Goal: Task Accomplishment & Management: Manage account settings

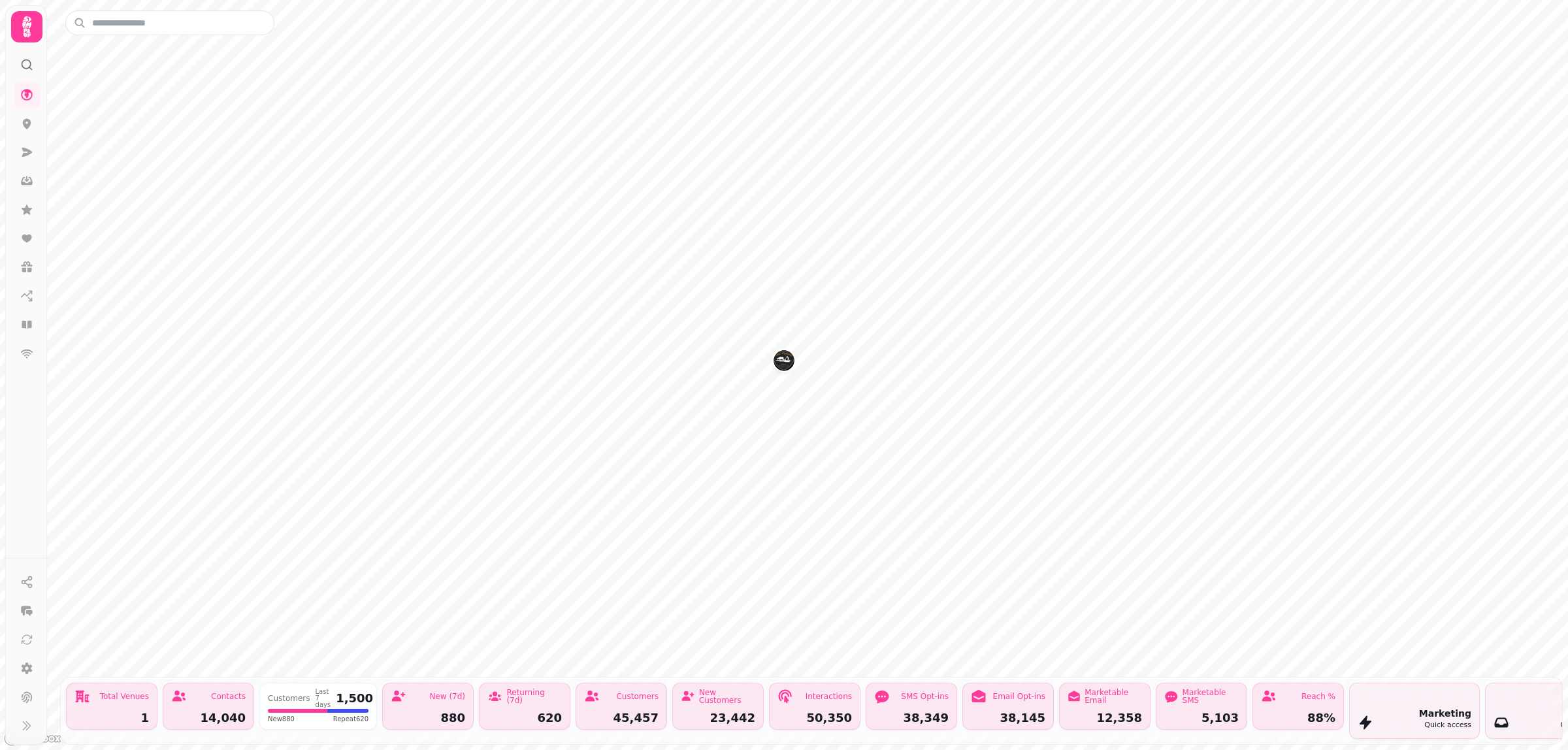
click at [25, 27] on icon at bounding box center [27, 27] width 9 height 21
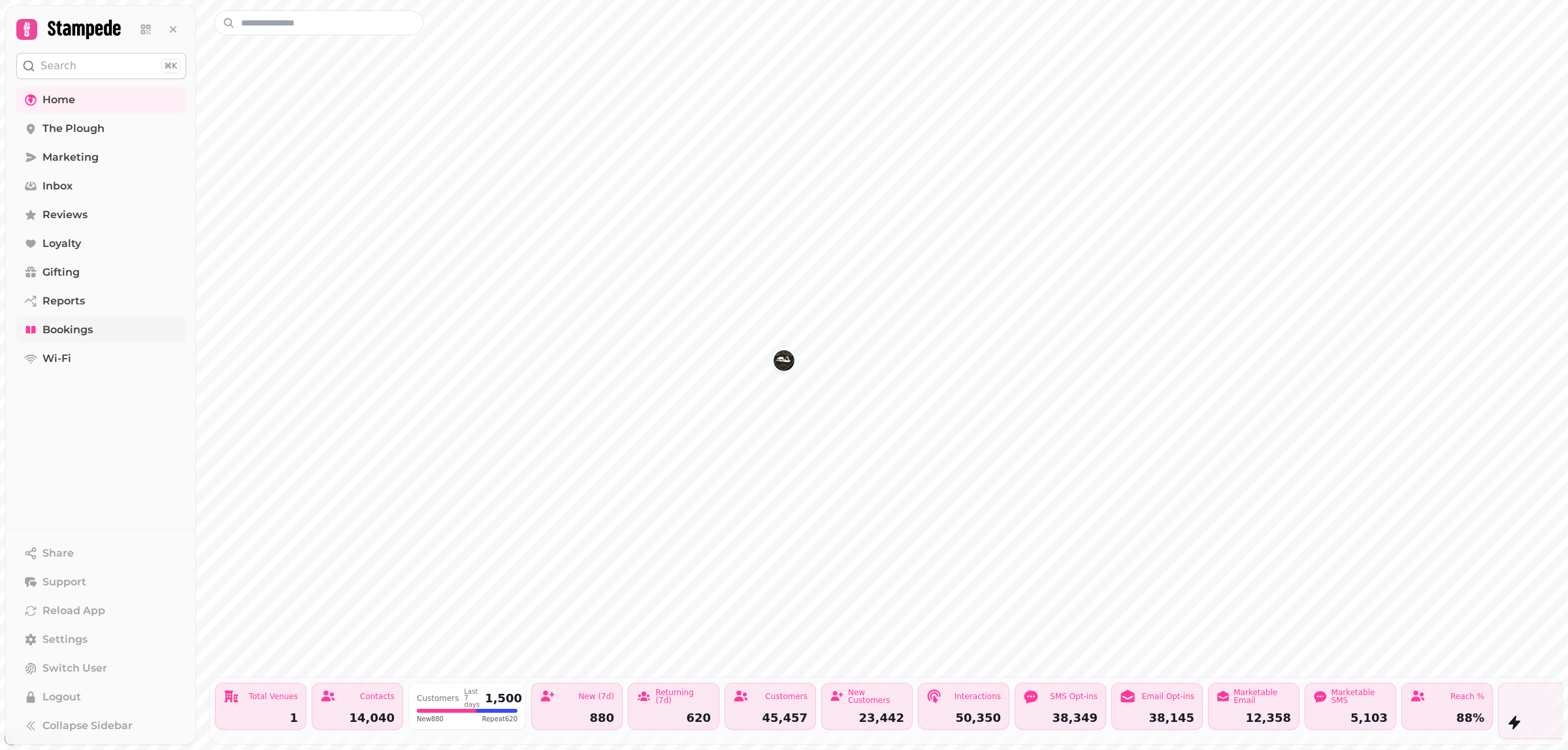
click at [80, 333] on span "Bookings" at bounding box center [67, 330] width 50 height 16
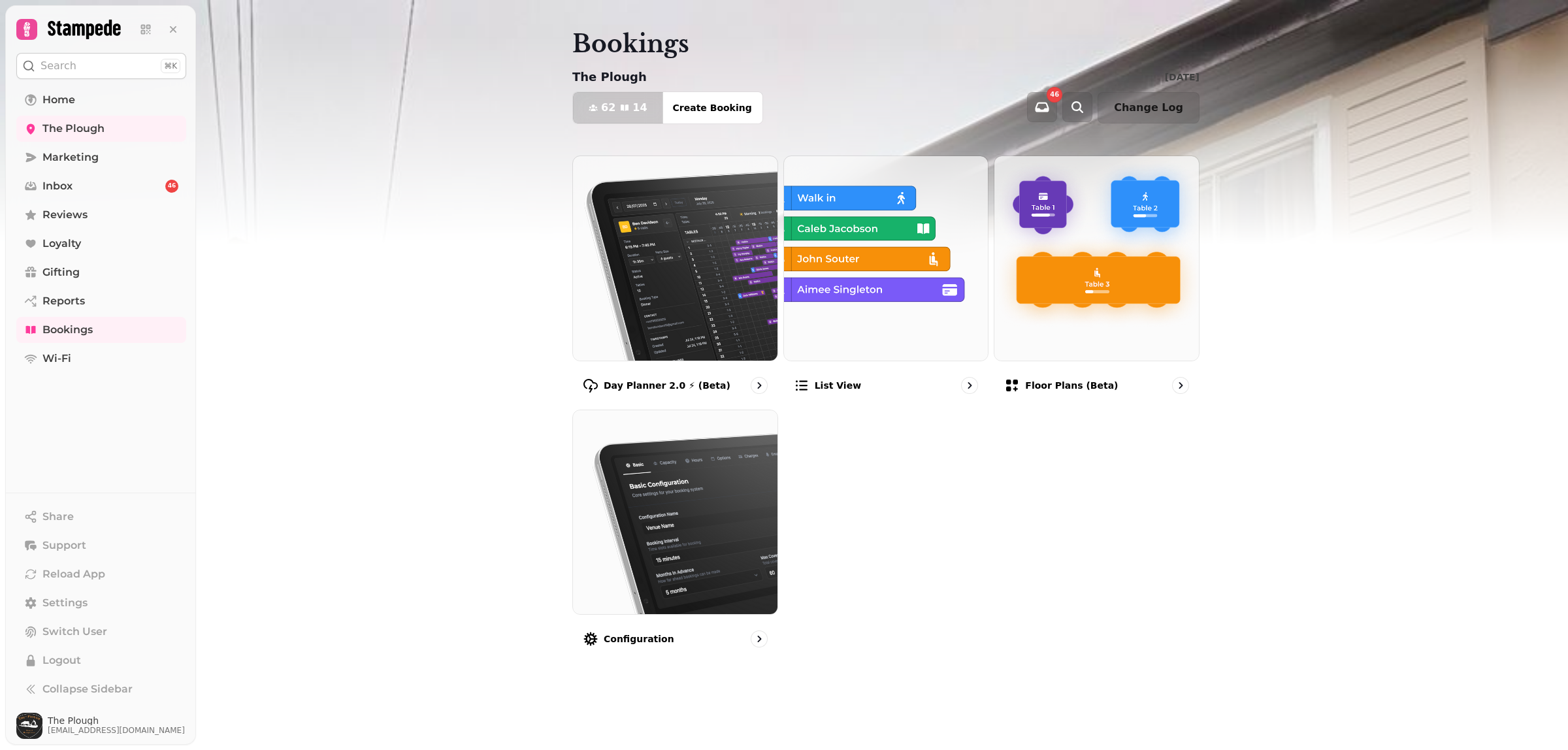
click at [625, 107] on icon "button" at bounding box center [624, 108] width 8 height 6
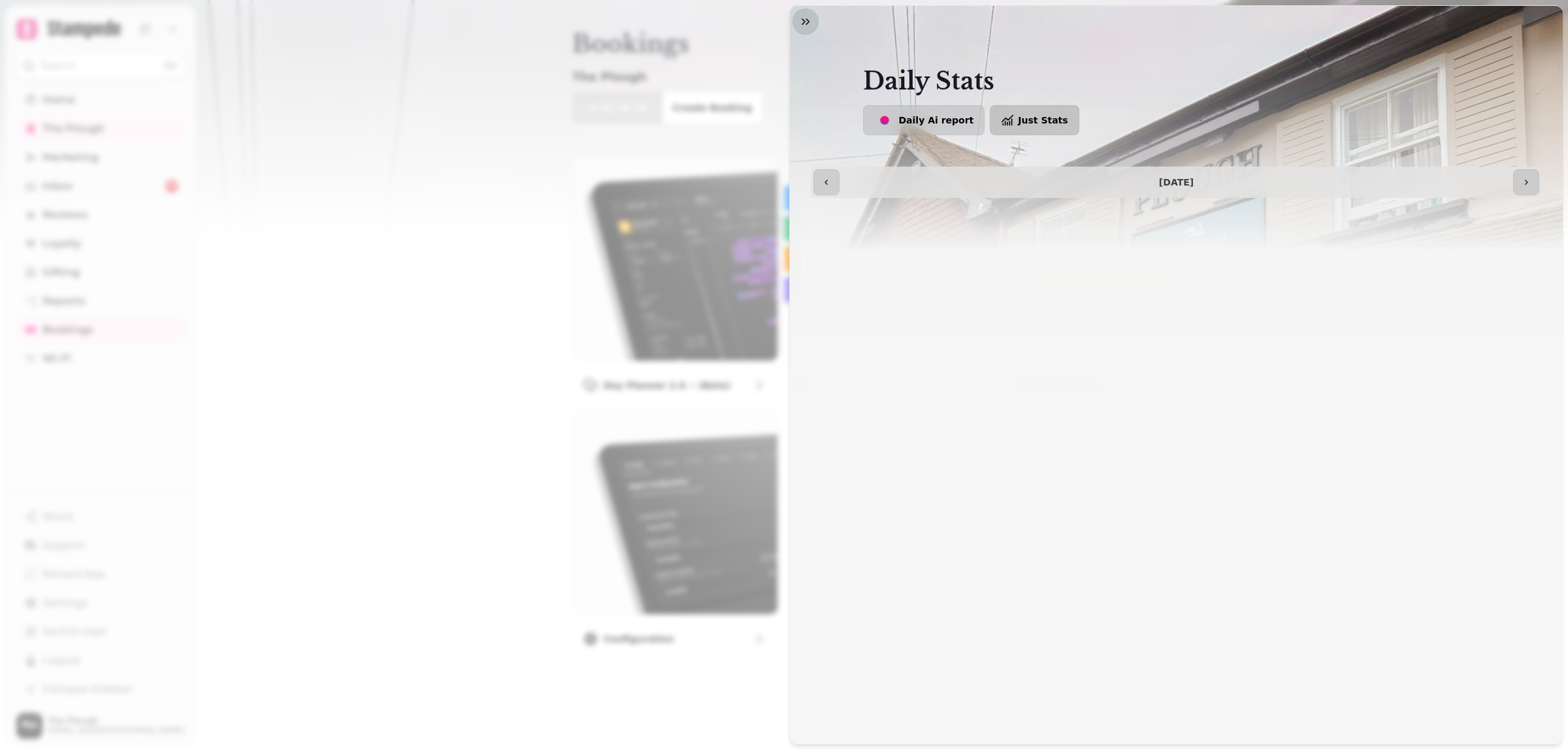
click at [1020, 122] on span "Just Stats" at bounding box center [1042, 120] width 49 height 9
click at [810, 25] on icon "button" at bounding box center [805, 22] width 13 height 13
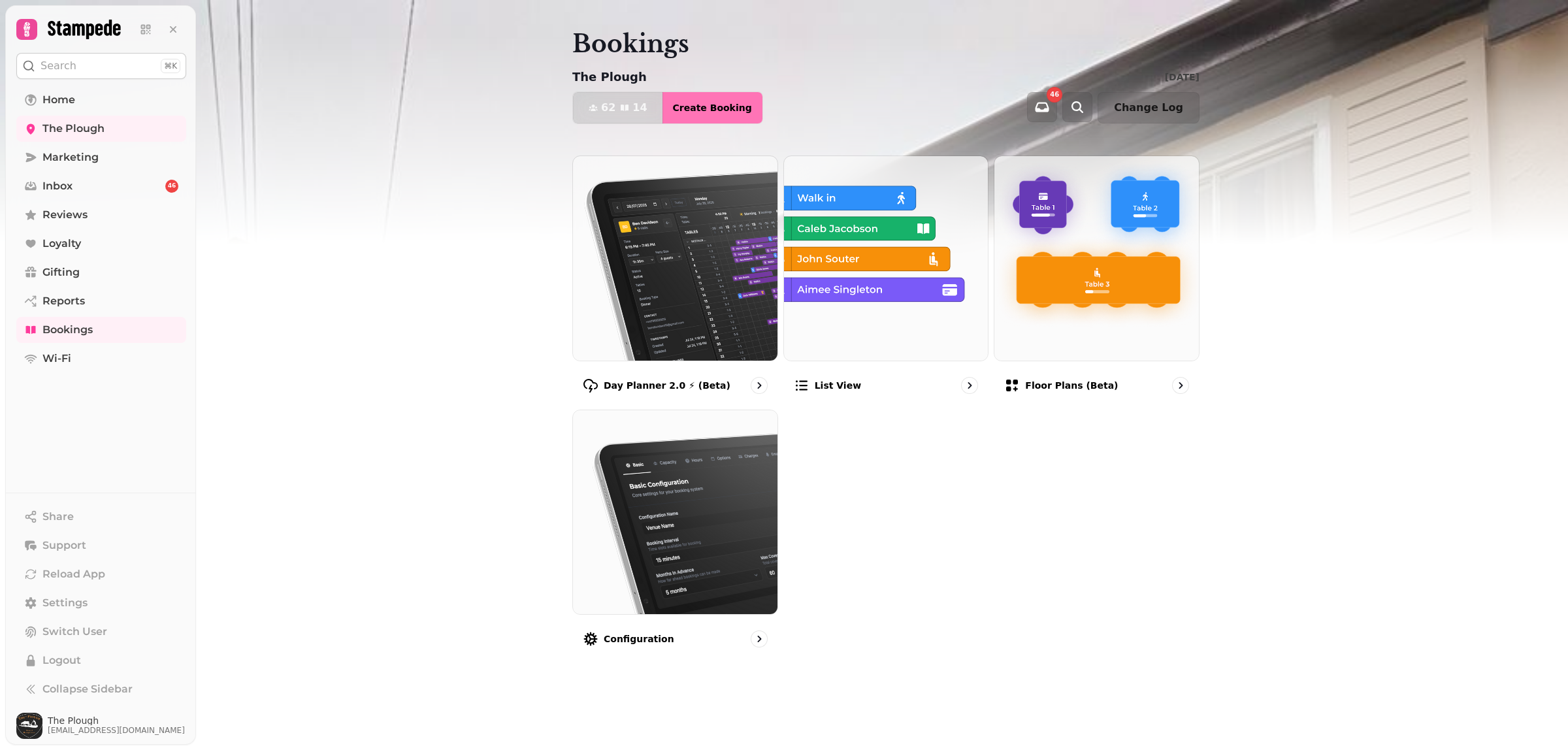
click at [699, 109] on span "Create Booking" at bounding box center [713, 108] width 79 height 9
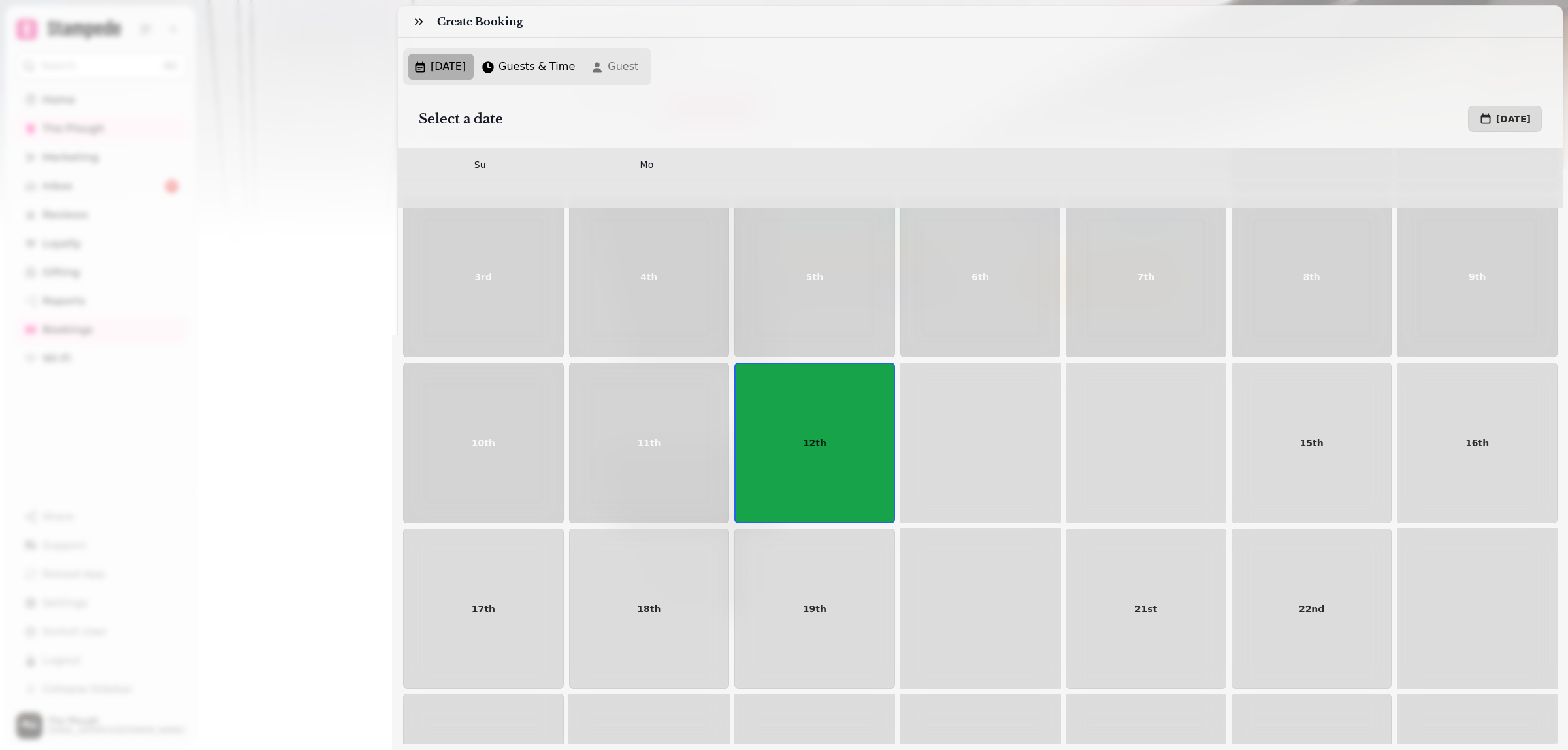
scroll to position [191, 0]
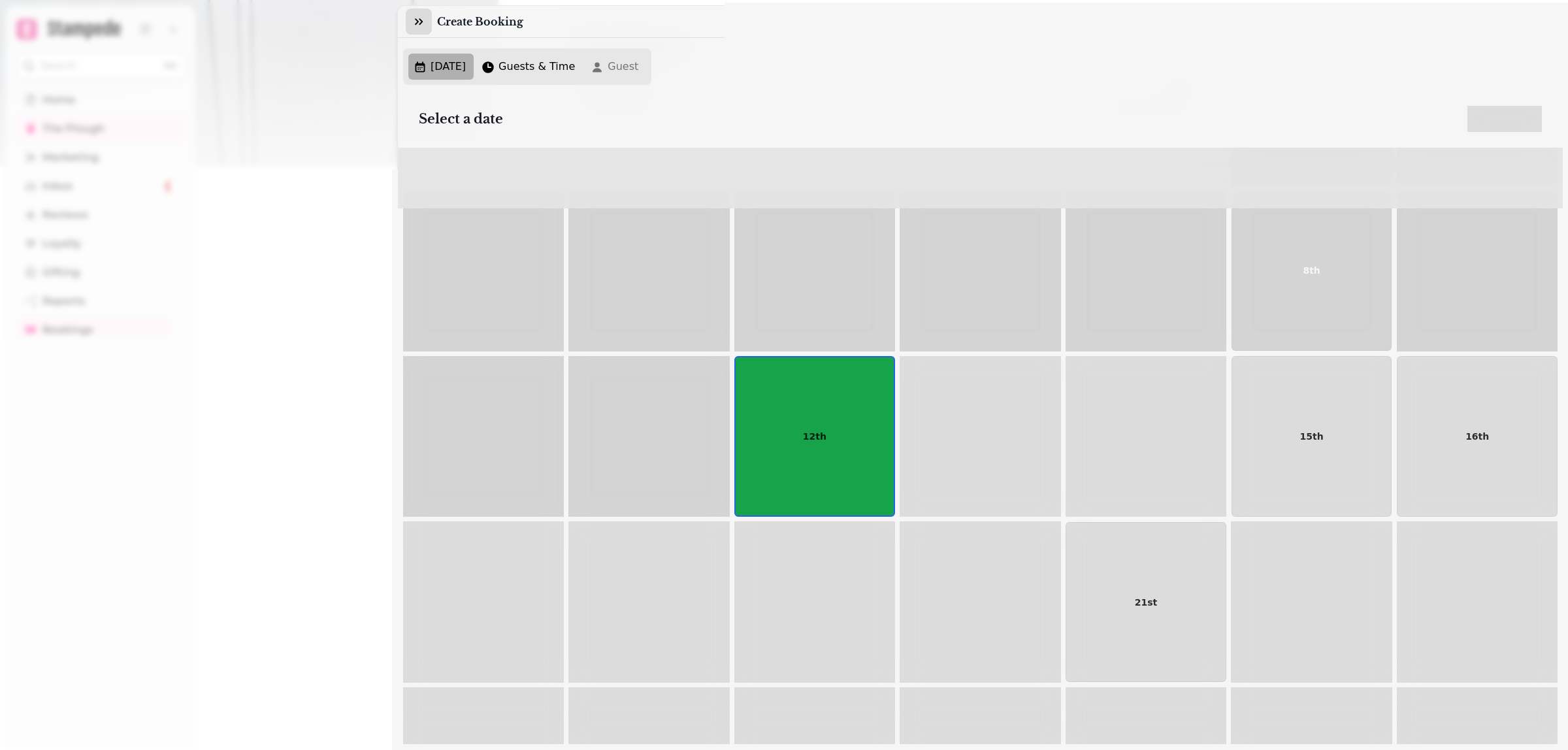
click at [422, 22] on icon "button" at bounding box center [419, 22] width 8 height 6
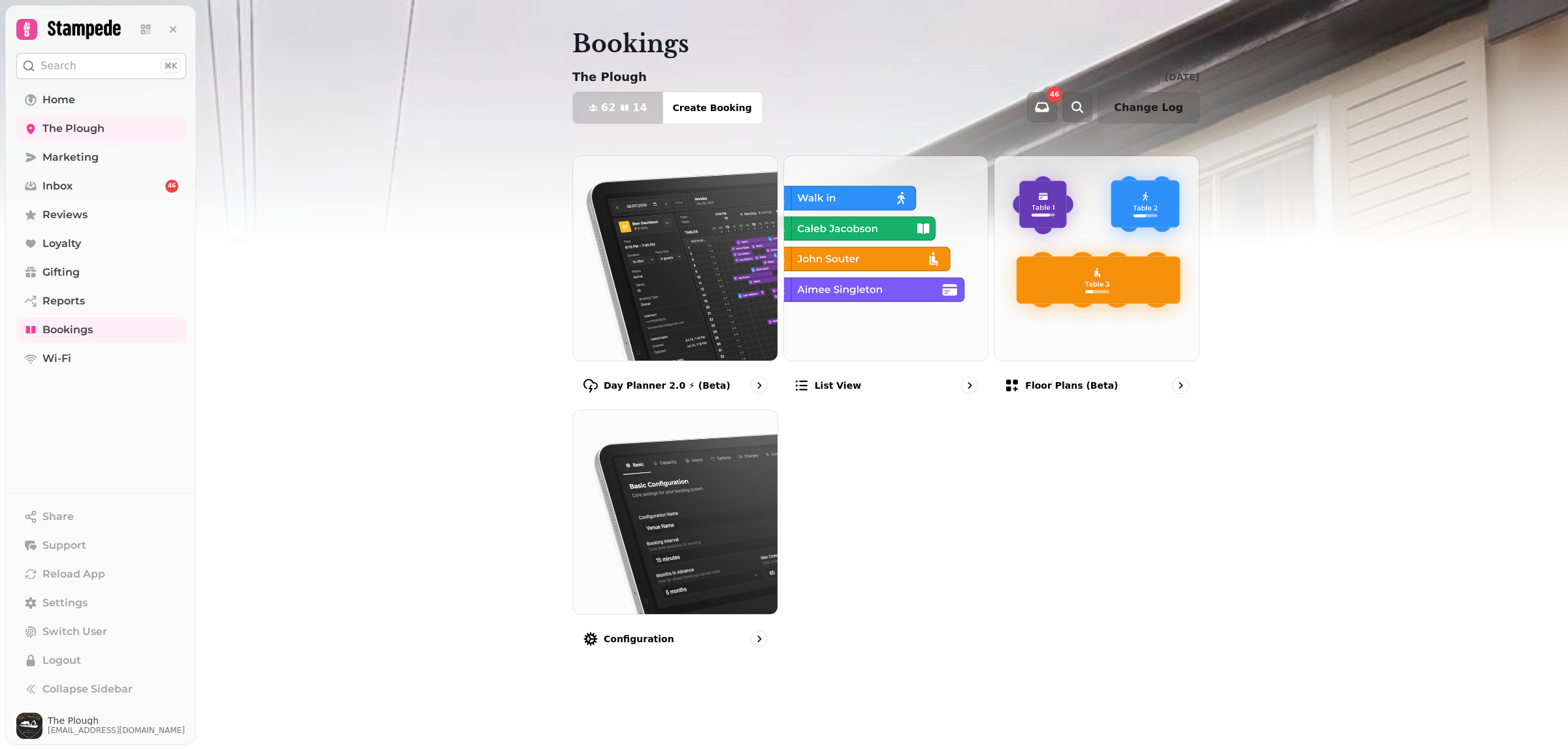
click at [585, 103] on button "62 14 Covers" at bounding box center [618, 108] width 90 height 32
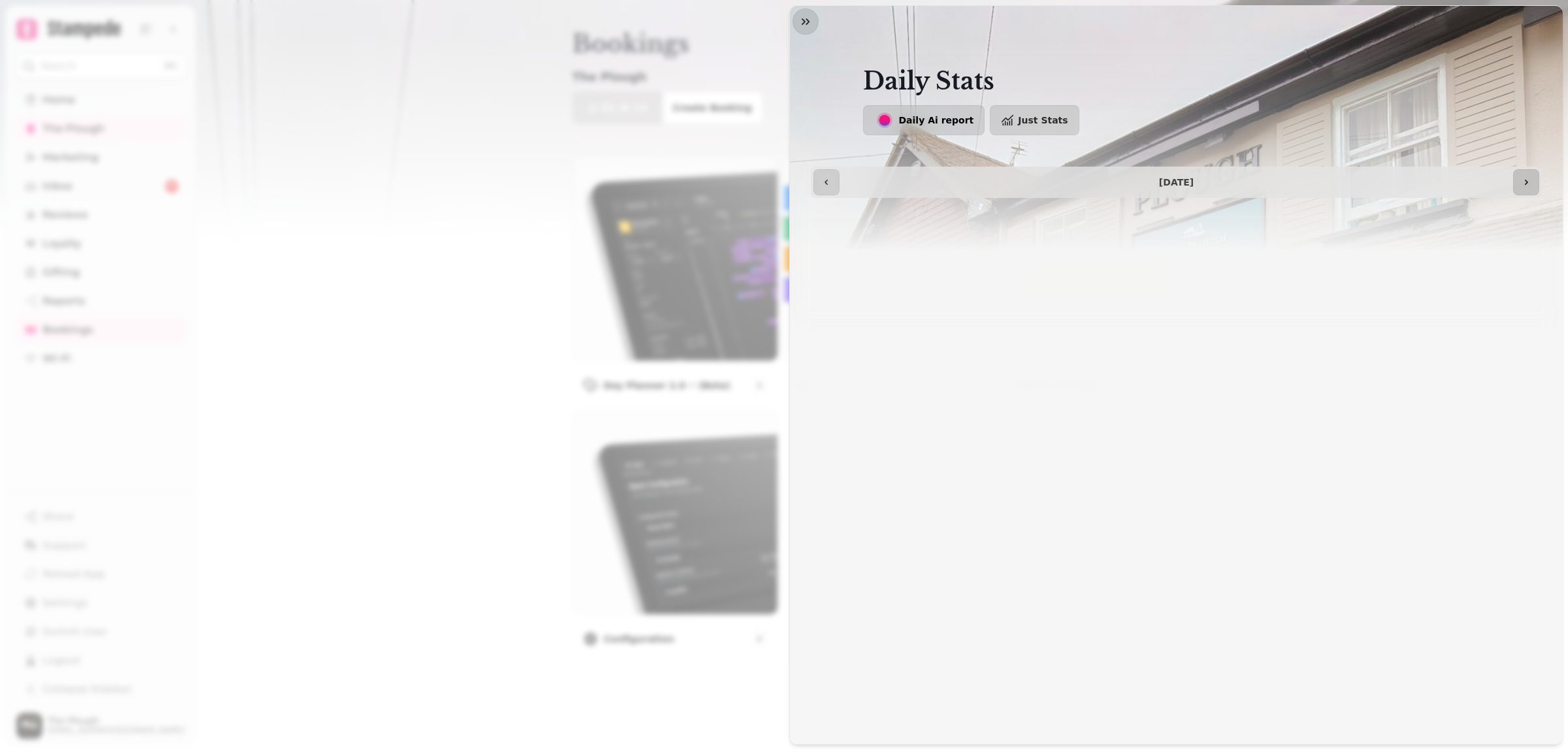
click at [1513, 176] on button "button" at bounding box center [1526, 182] width 26 height 26
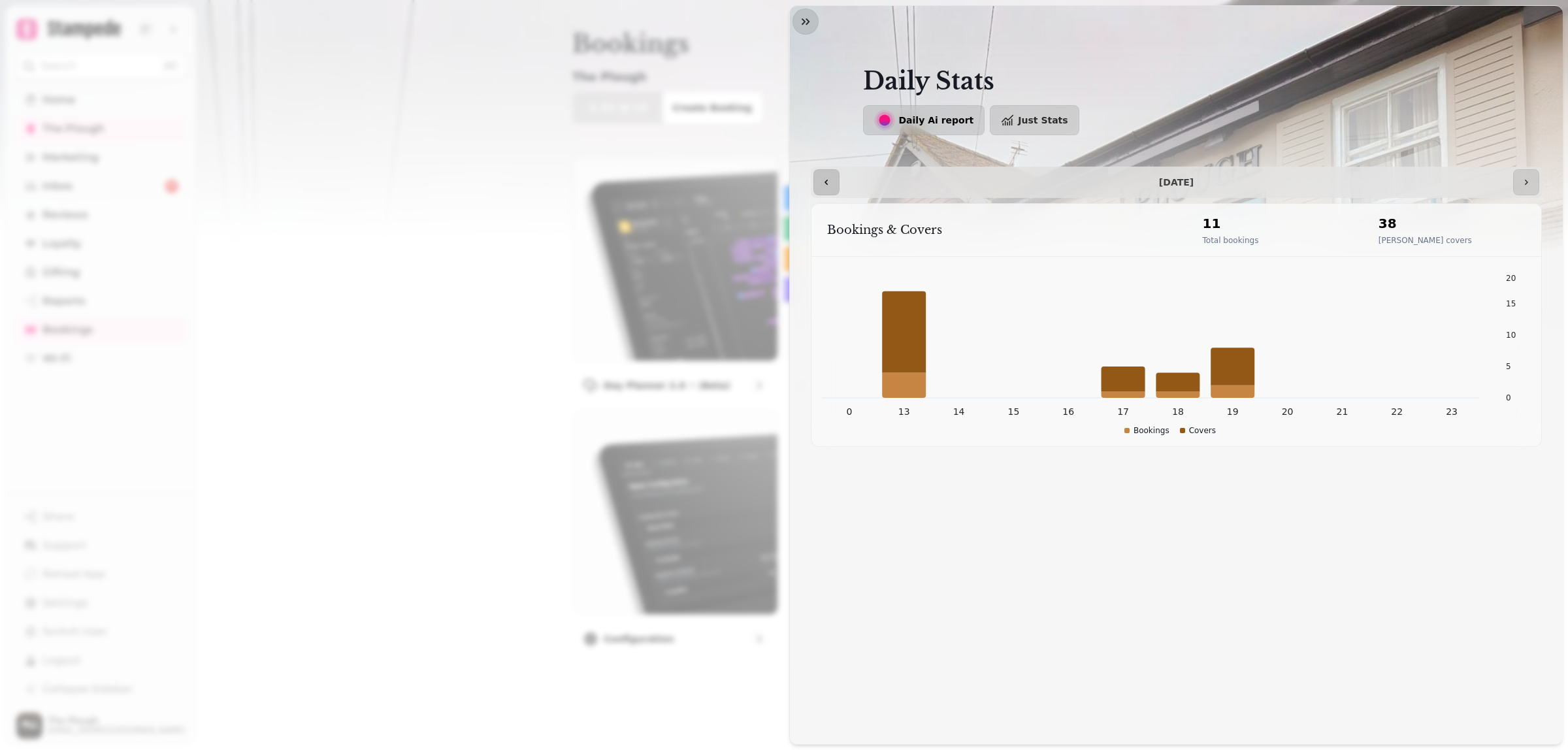
click at [822, 181] on icon "button" at bounding box center [826, 182] width 11 height 11
type input "**********"
click at [928, 120] on span "Daily Ai report" at bounding box center [936, 120] width 75 height 9
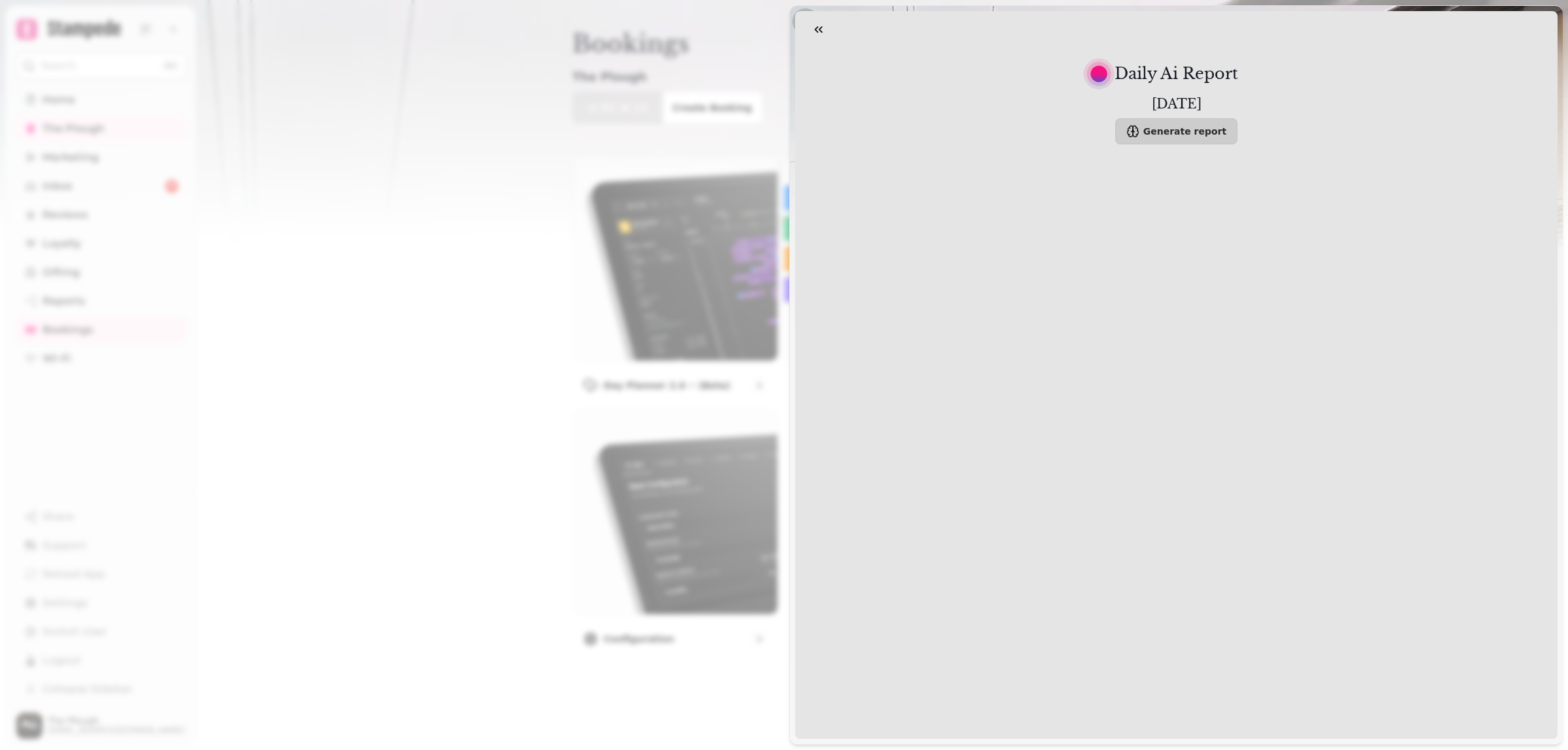
click at [815, 24] on icon "button" at bounding box center [819, 29] width 13 height 13
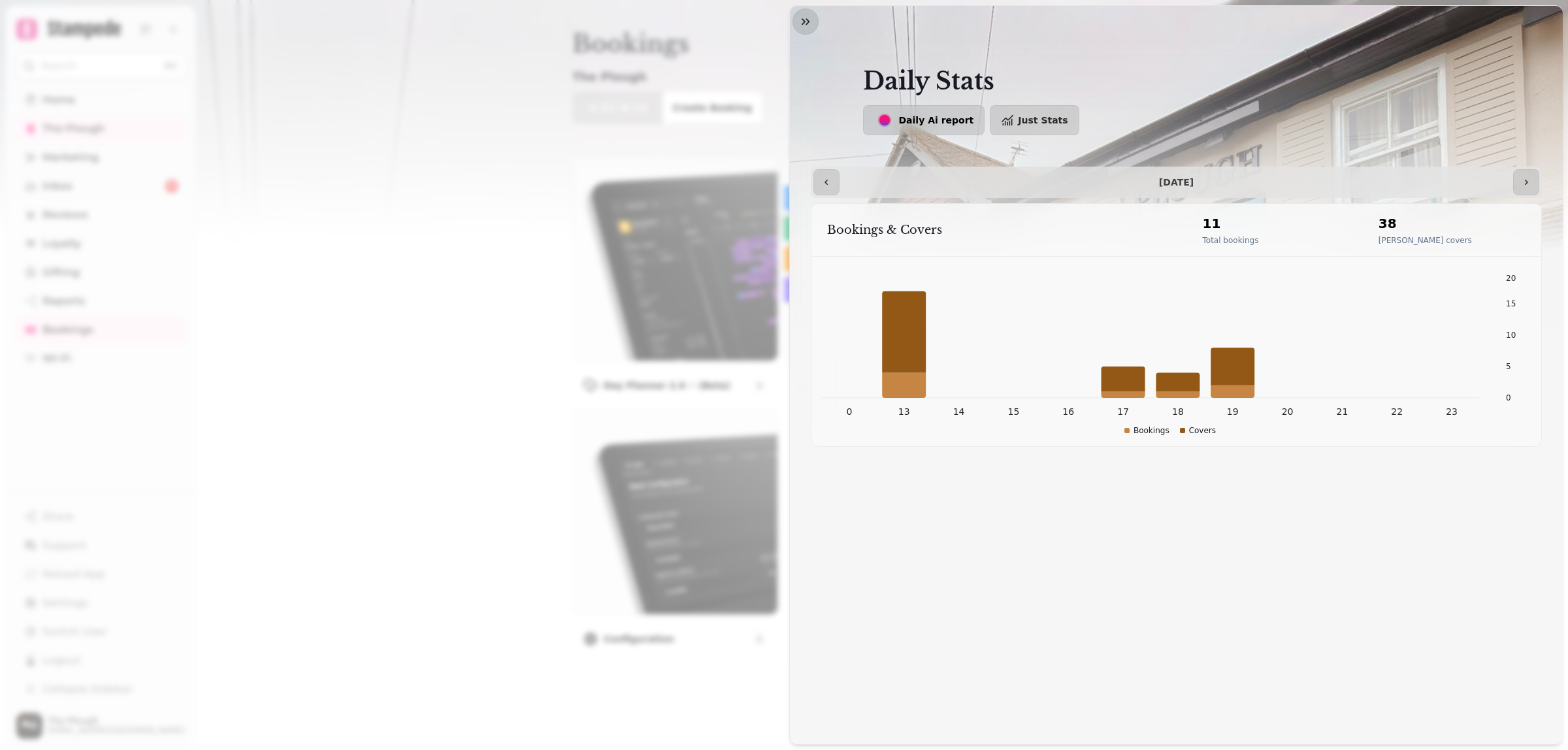
click at [1235, 242] on p "Total bookings" at bounding box center [1231, 240] width 56 height 11
click at [1389, 227] on h2 "38" at bounding box center [1425, 224] width 93 height 19
click at [1235, 364] on icon at bounding box center [1232, 366] width 44 height 38
click at [807, 15] on icon "button" at bounding box center [805, 22] width 13 height 13
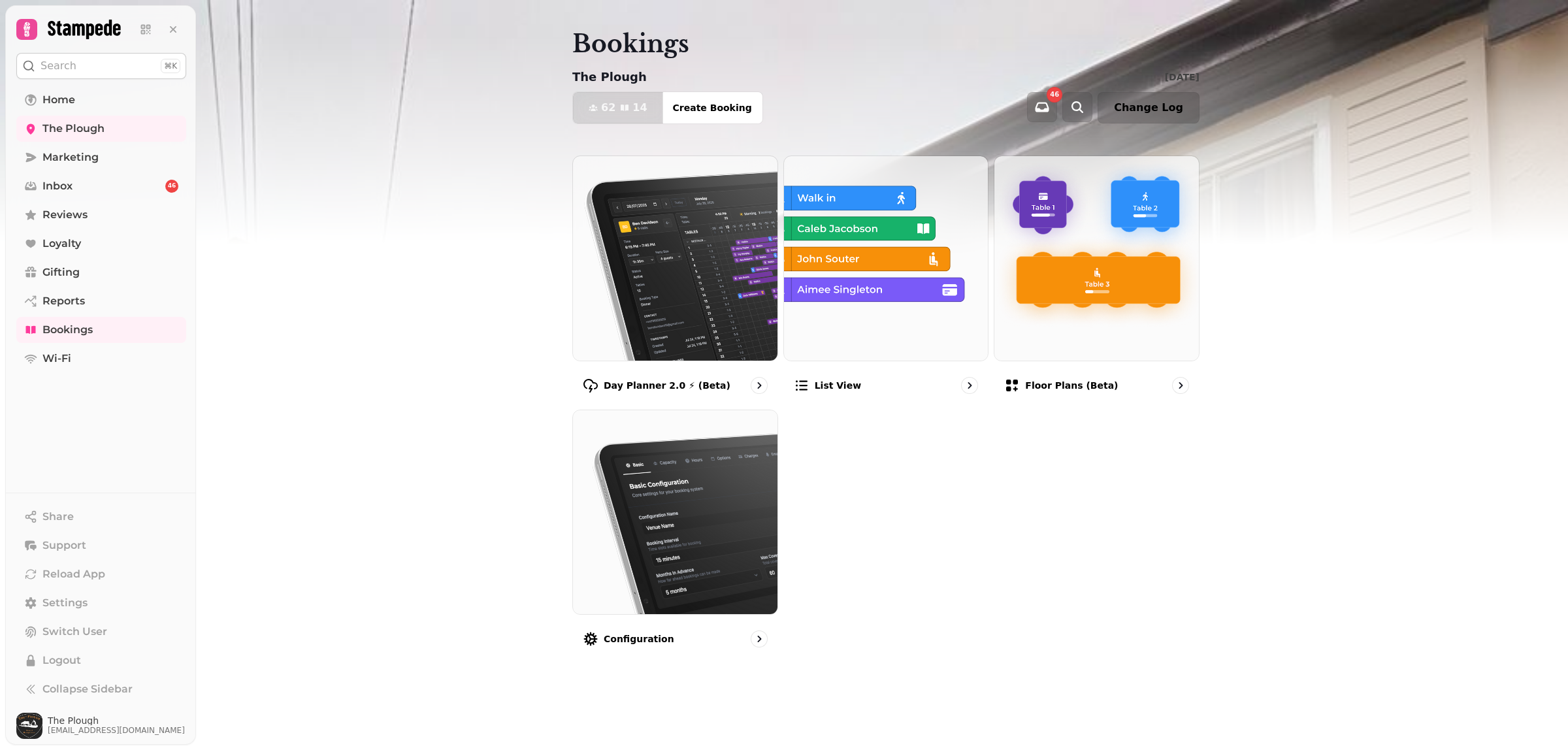
click at [1180, 114] on button "Change Log" at bounding box center [1149, 108] width 102 height 32
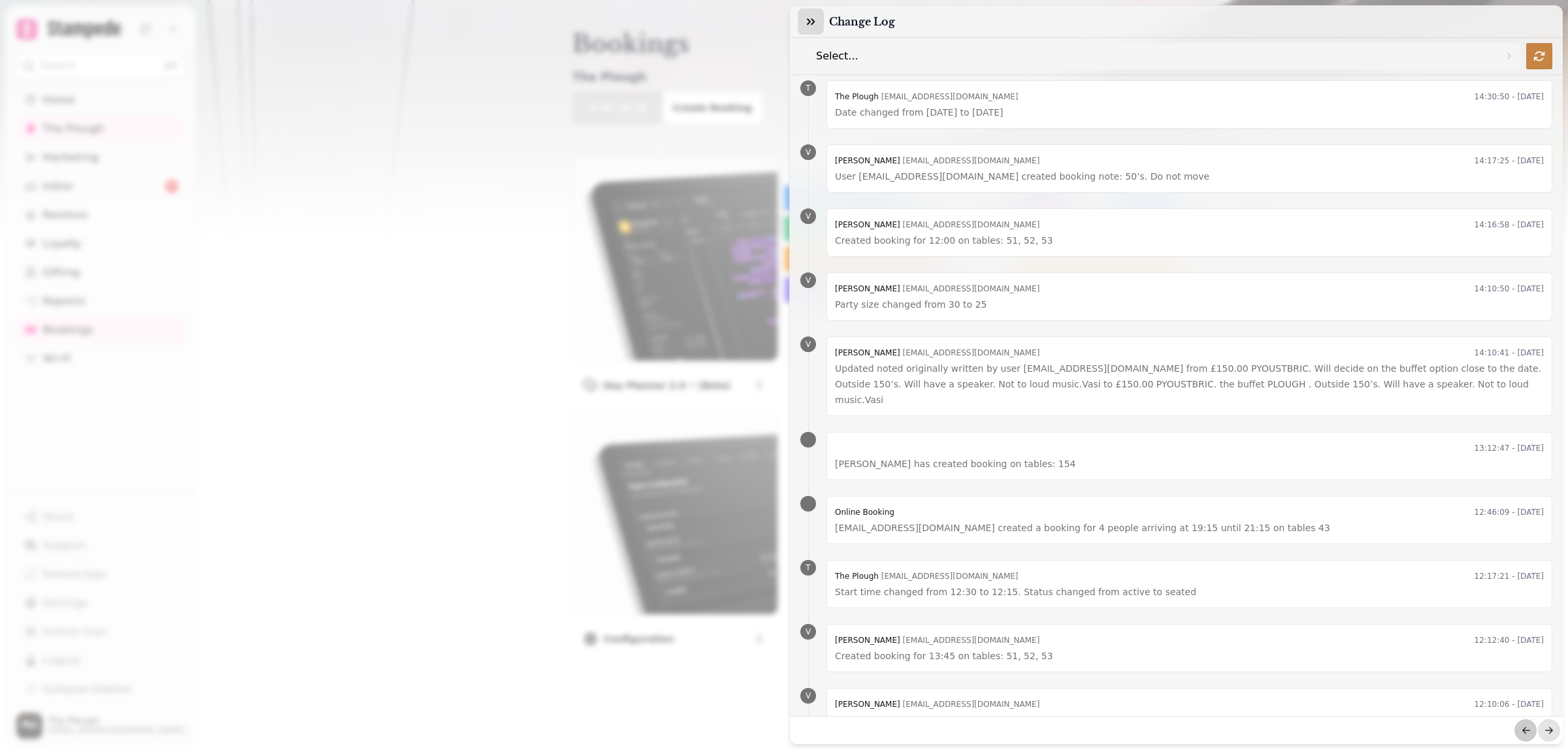
click at [817, 22] on button "button" at bounding box center [811, 22] width 26 height 26
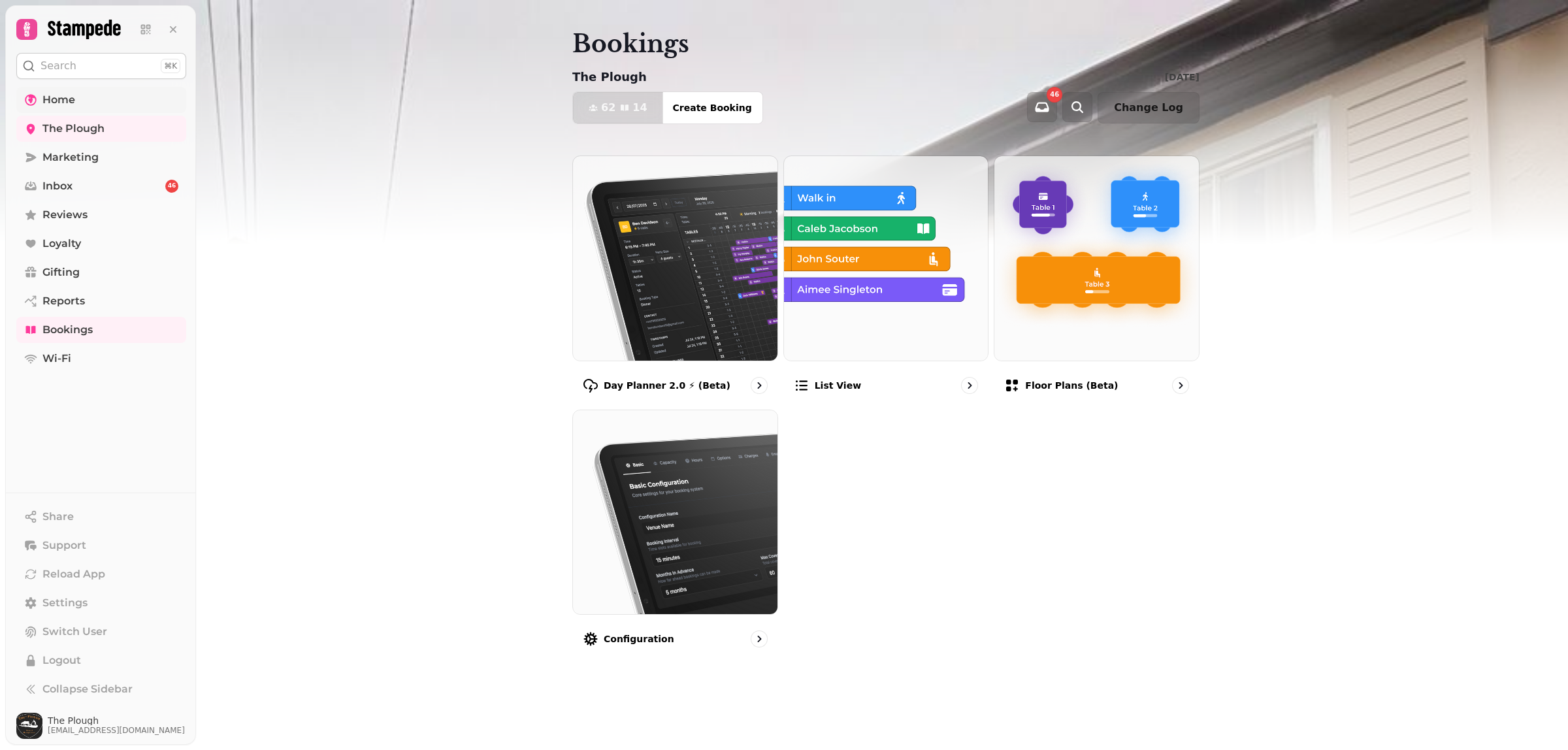
click at [62, 95] on span "Home" at bounding box center [59, 100] width 33 height 16
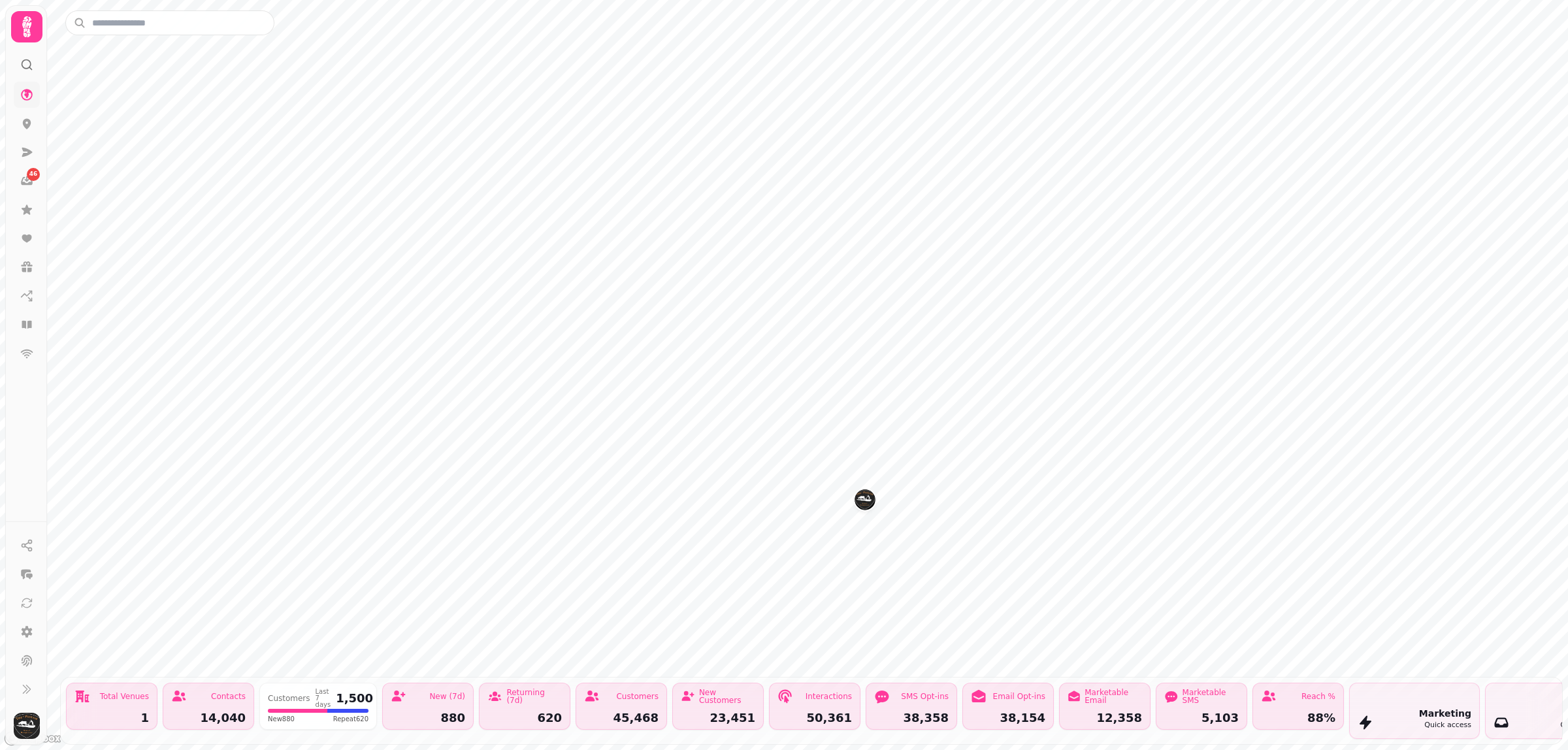
click at [870, 497] on img "The Plough" at bounding box center [865, 500] width 20 height 20
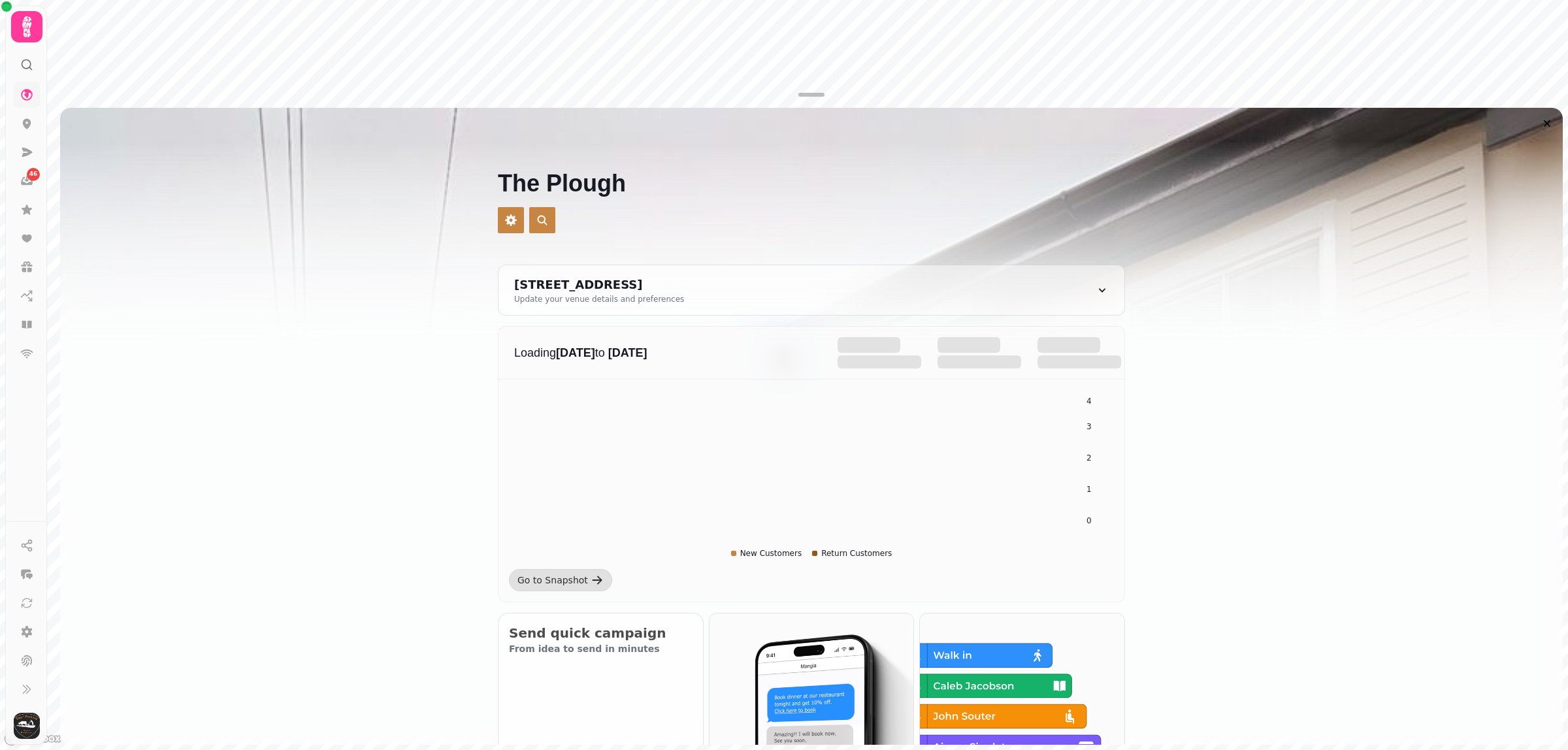
click at [29, 24] on icon at bounding box center [27, 27] width 9 height 21
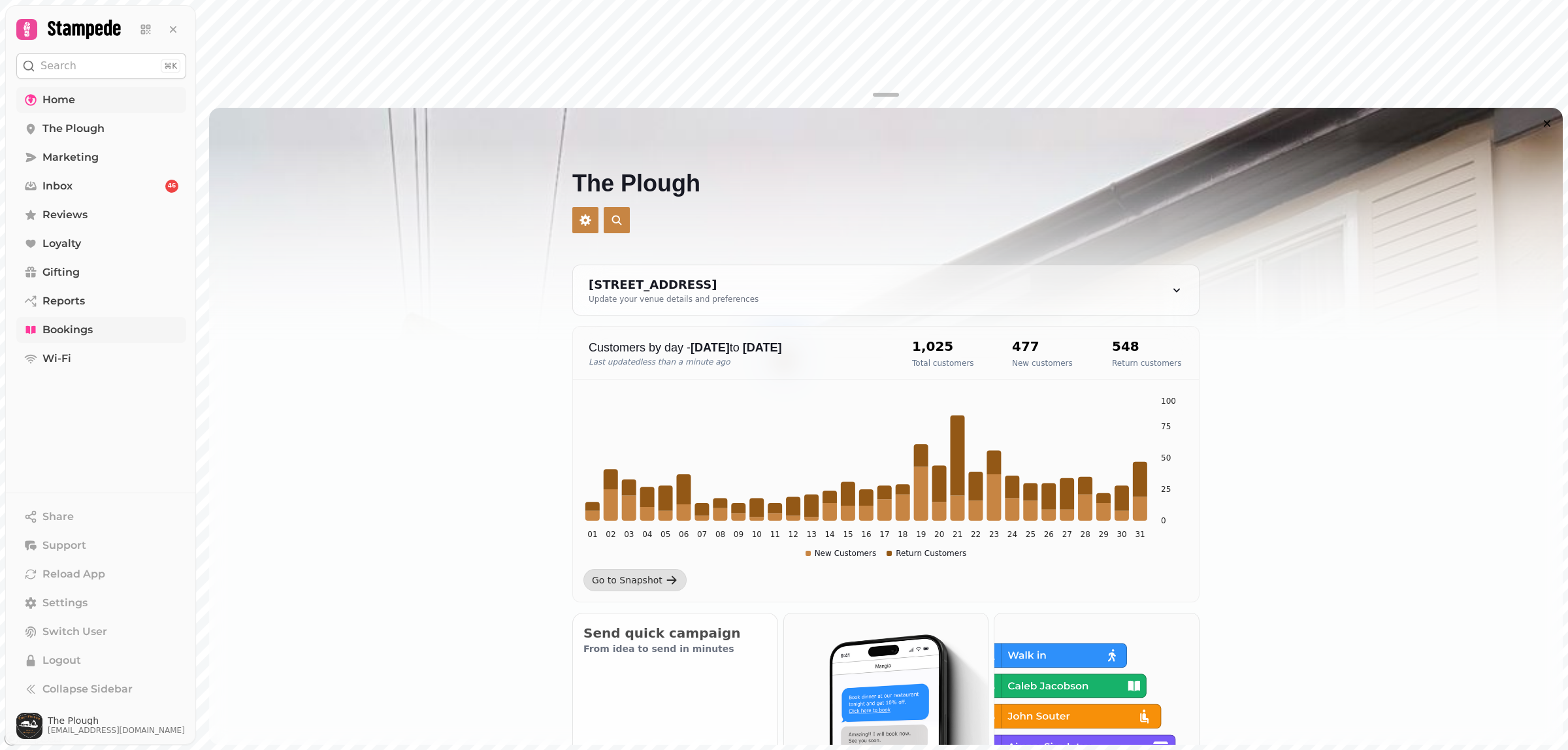
click at [86, 328] on span "Bookings" at bounding box center [67, 330] width 50 height 16
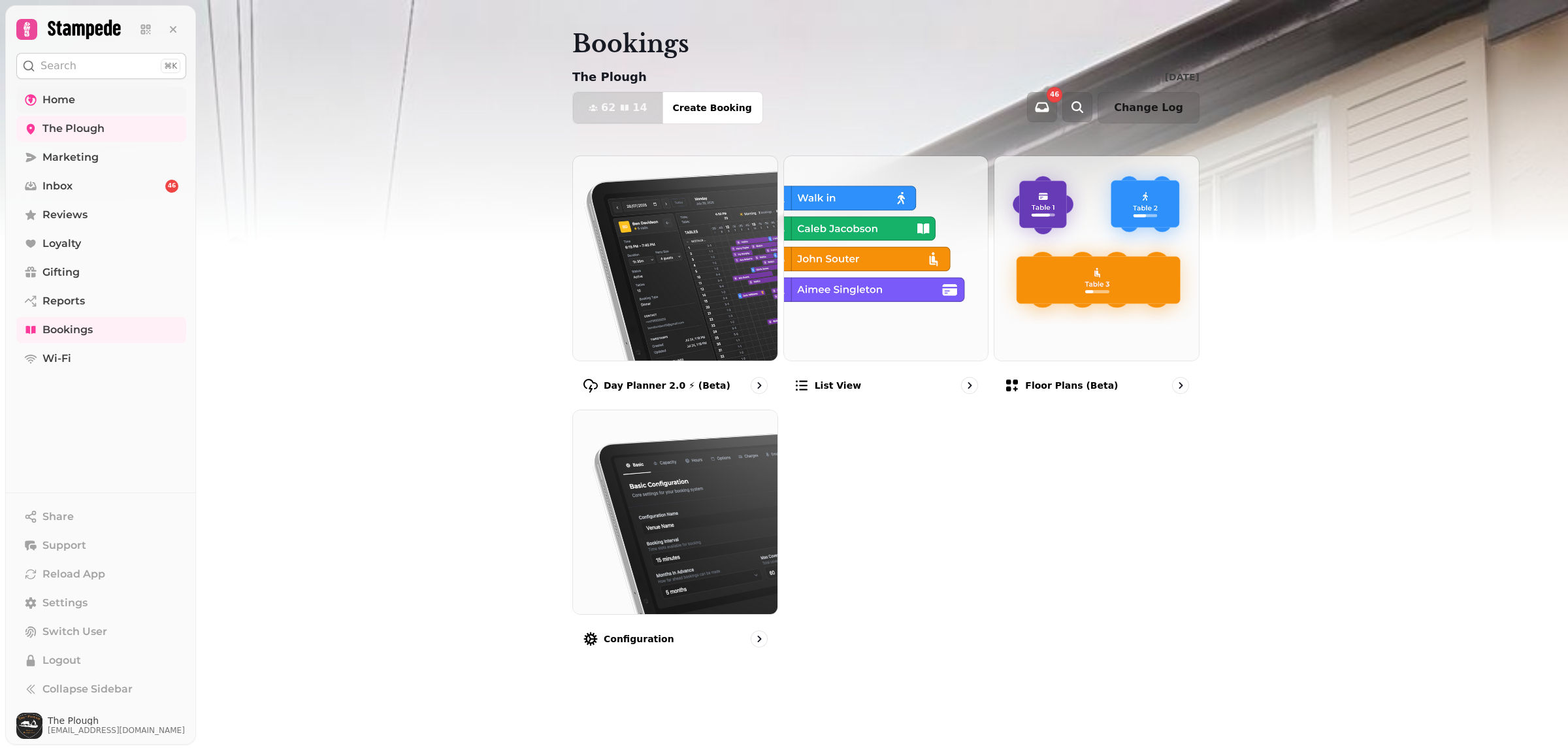
click at [34, 25] on icon at bounding box center [27, 29] width 19 height 19
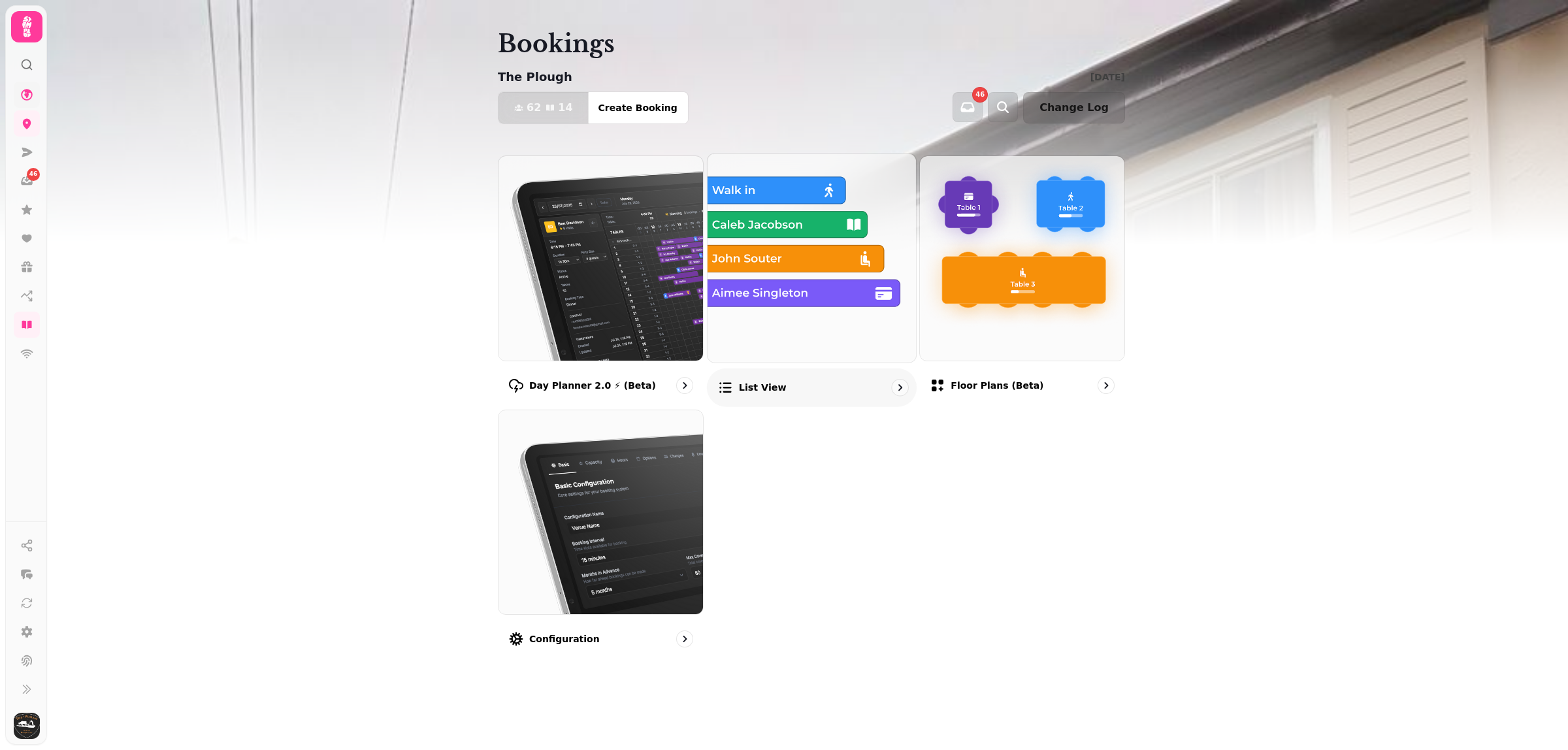
click at [840, 293] on img at bounding box center [812, 258] width 229 height 229
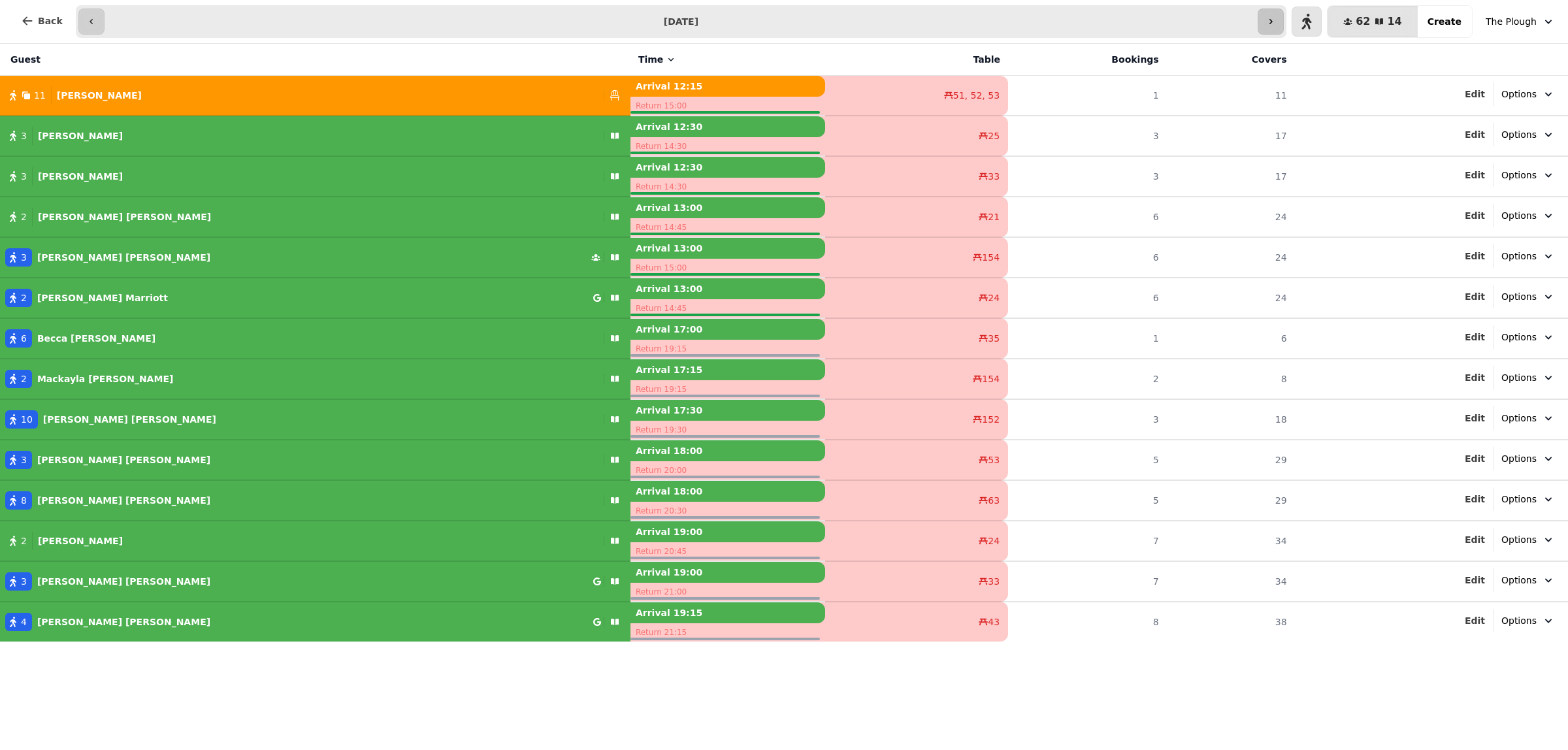
click at [1284, 30] on button "button" at bounding box center [1270, 22] width 26 height 26
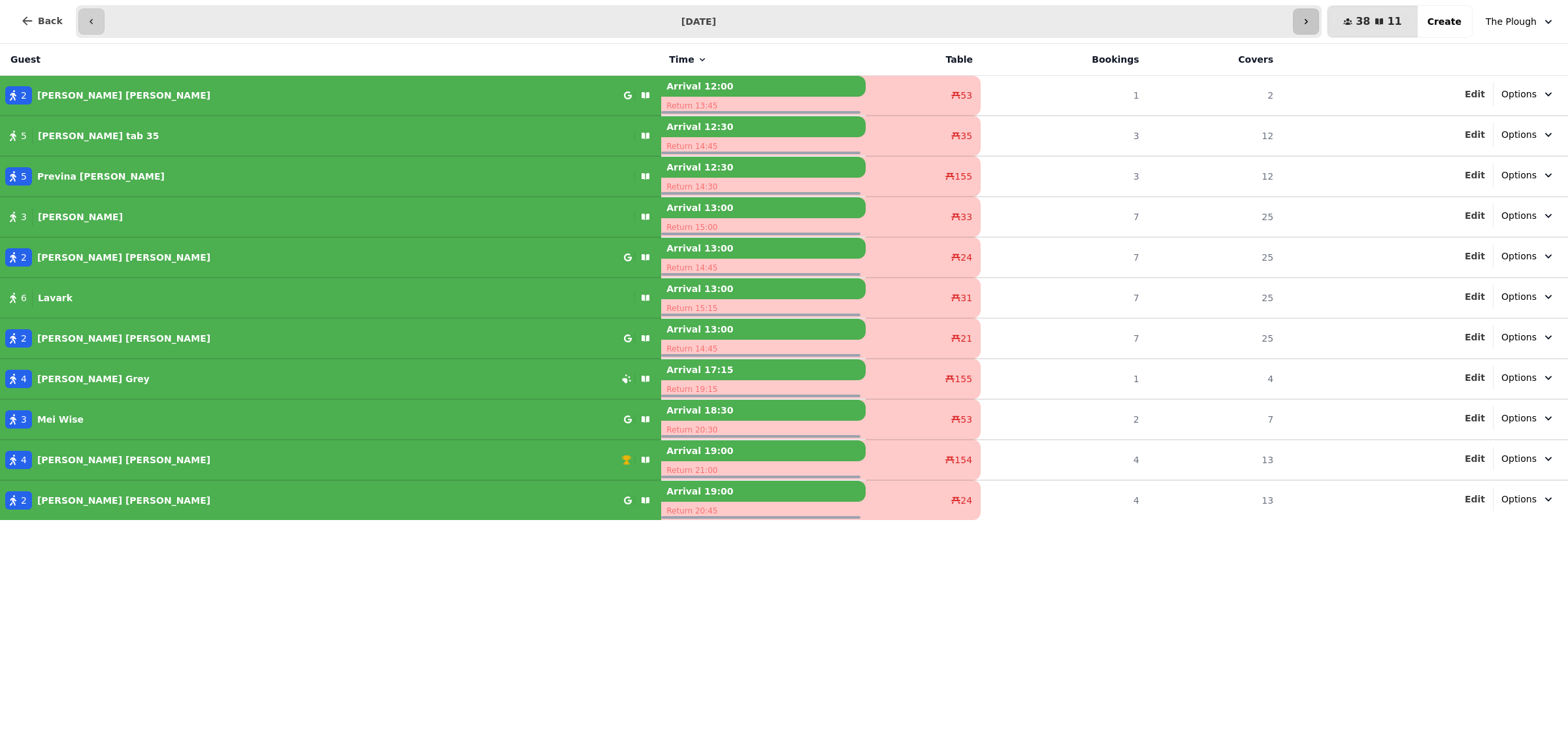
click at [1319, 15] on button "button" at bounding box center [1306, 22] width 26 height 26
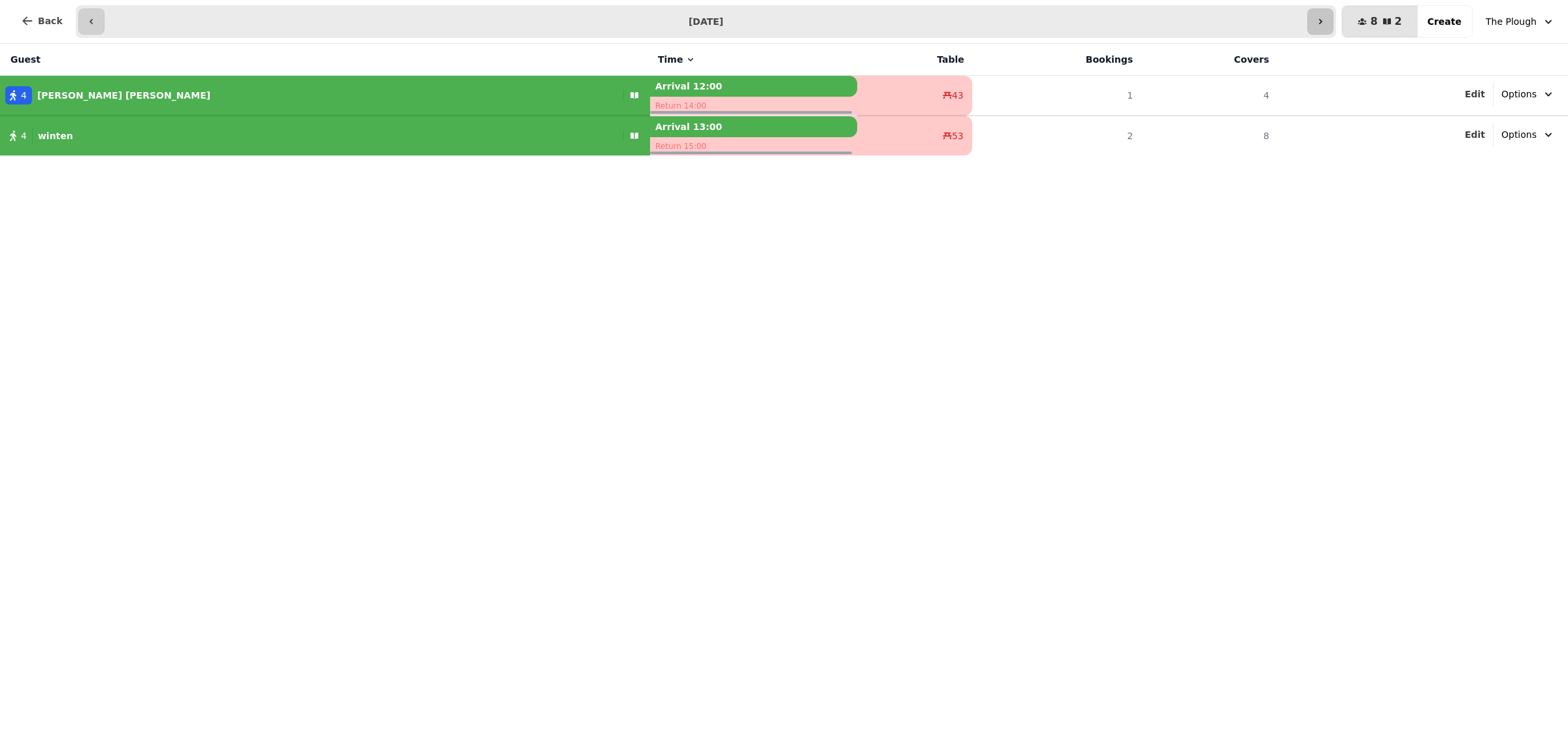
click at [1334, 27] on button "button" at bounding box center [1320, 22] width 26 height 26
type input "**********"
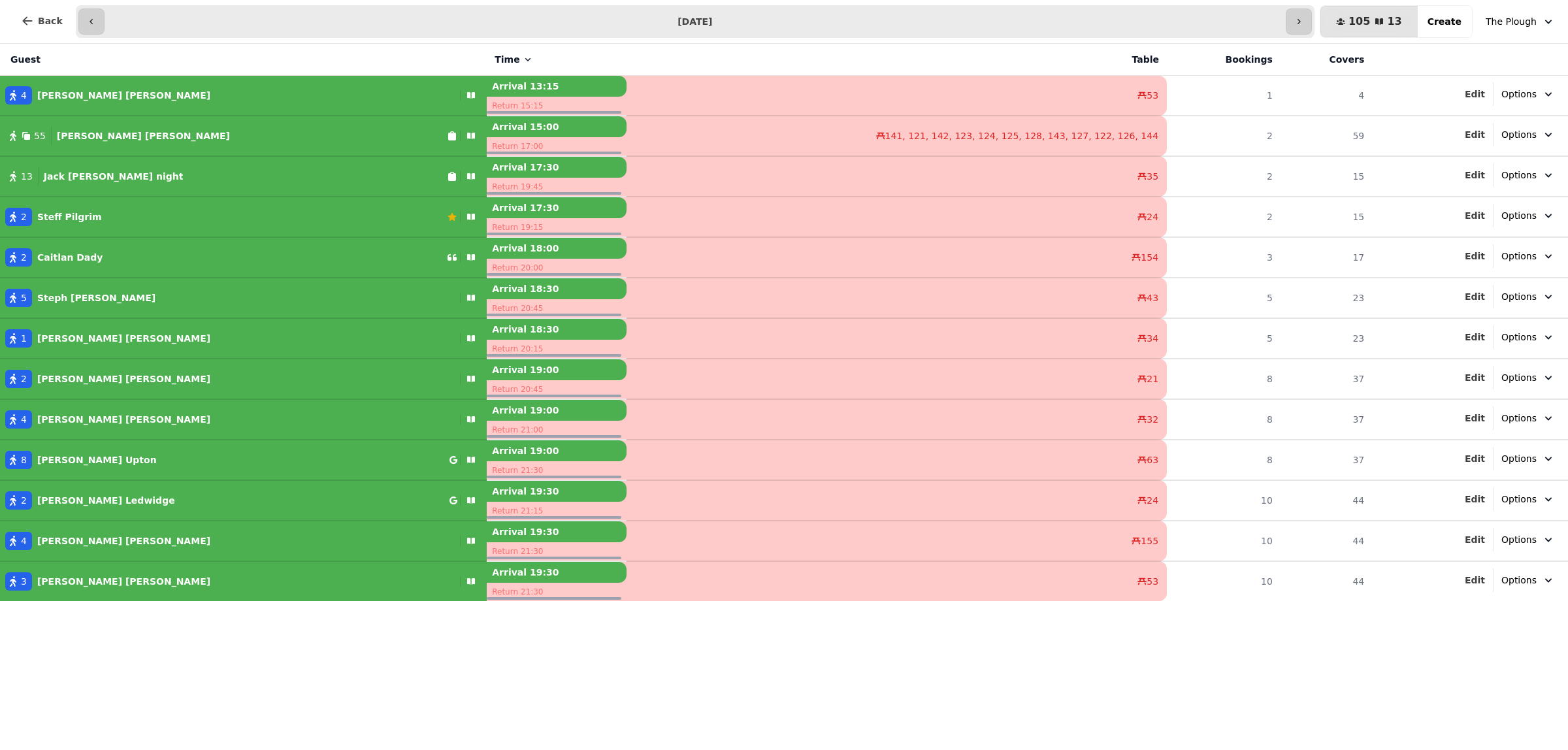
click at [82, 135] on p "Amie Berch" at bounding box center [143, 136] width 173 height 13
select select "**********"
select select "**"
select select "****"
